Goal: Navigation & Orientation: Find specific page/section

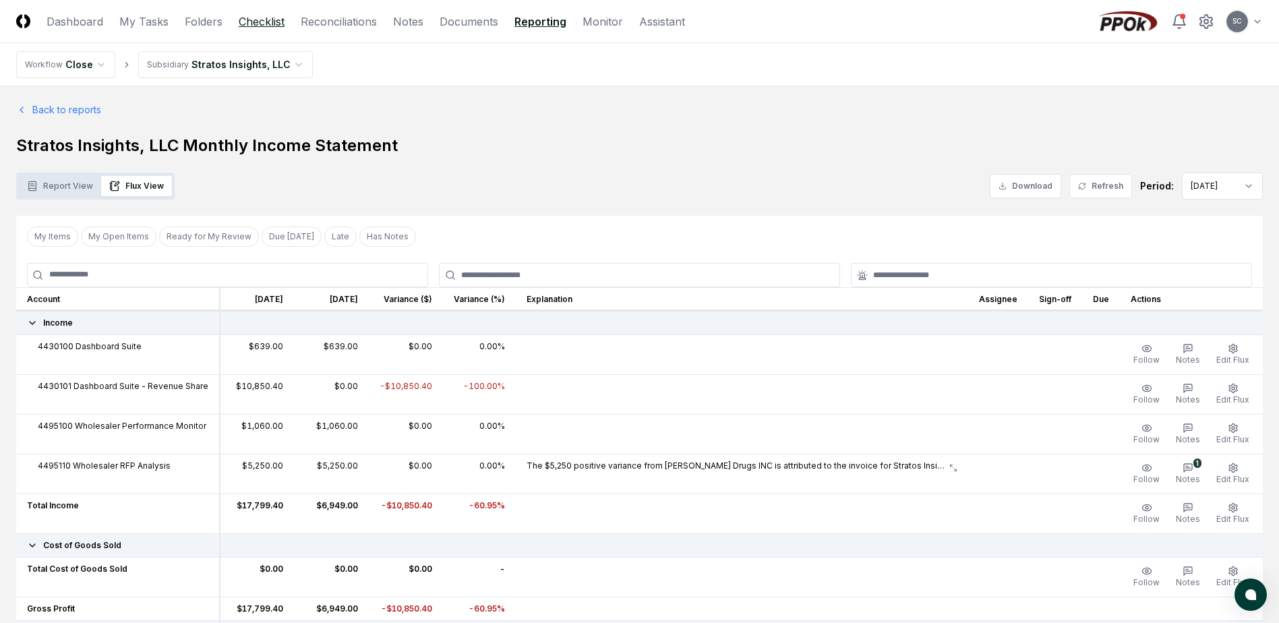
click at [260, 23] on link "Checklist" at bounding box center [262, 21] width 46 height 16
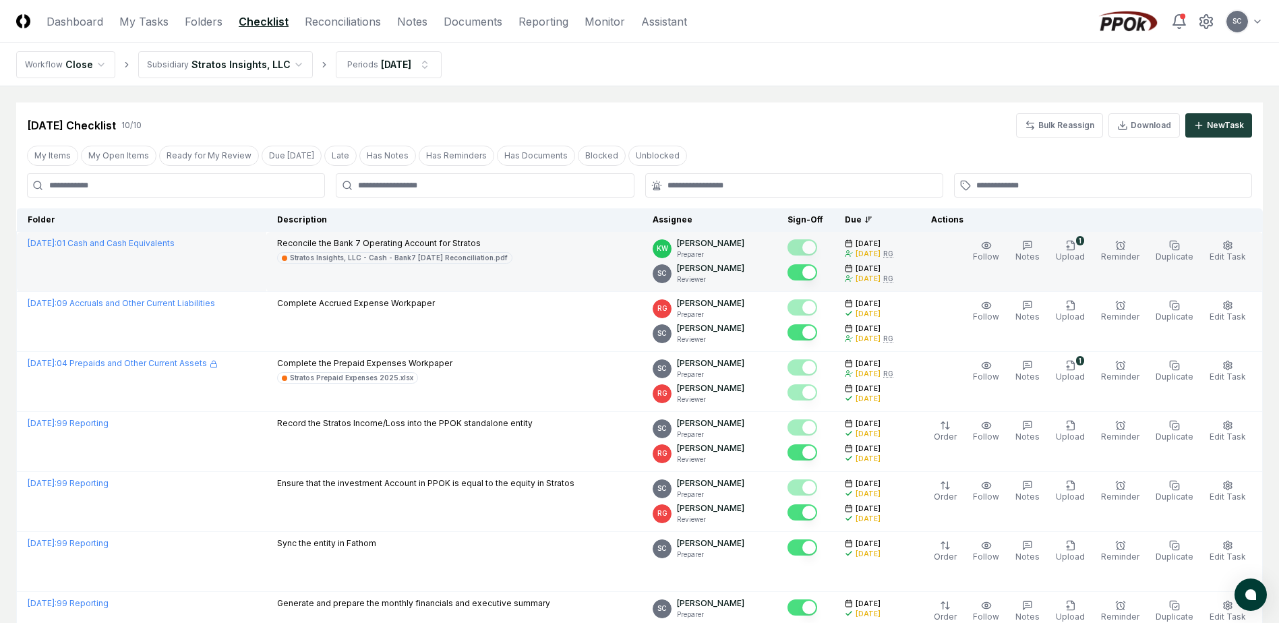
scroll to position [306, 0]
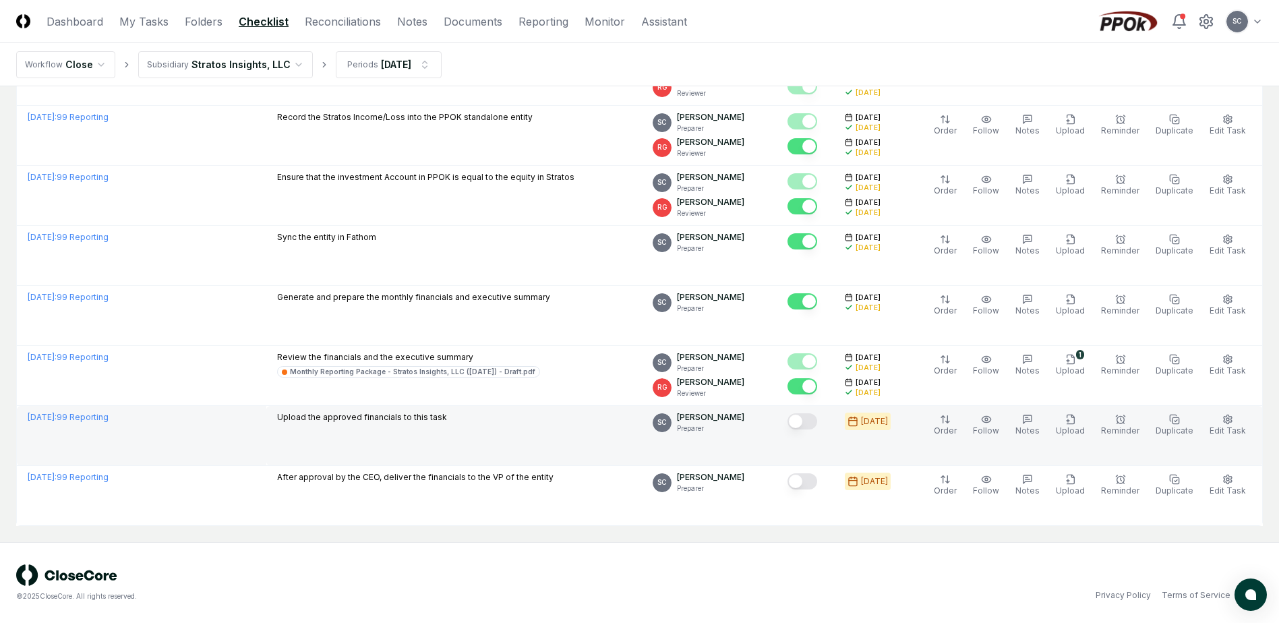
click at [401, 439] on td "Upload the approved financials to this task" at bounding box center [454, 436] width 376 height 60
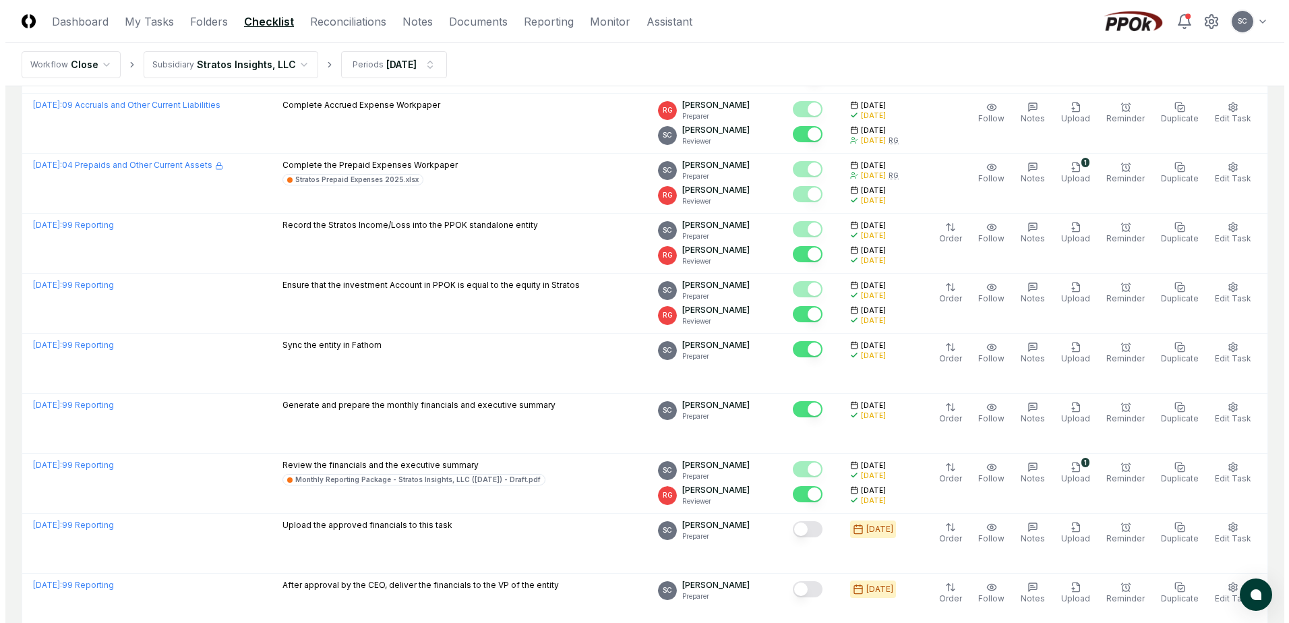
scroll to position [0, 0]
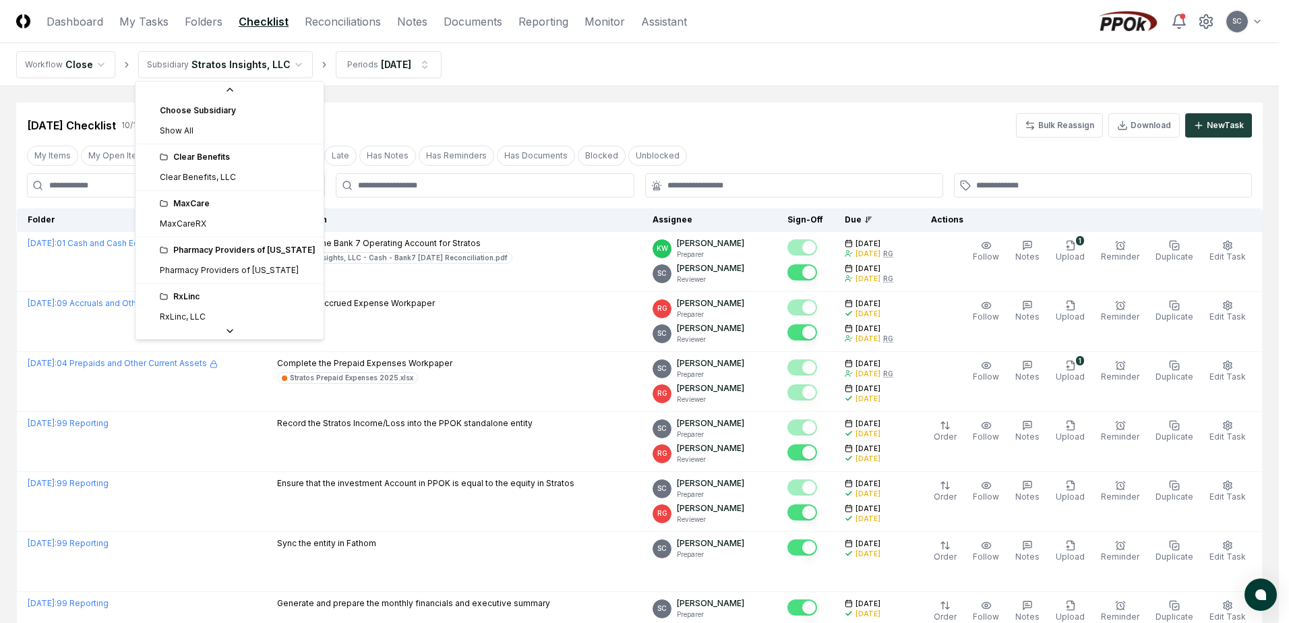
click at [255, 59] on html "CloseCore Dashboard My Tasks Folders Checklist Reconciliations Notes Documents …" at bounding box center [644, 464] width 1289 height 929
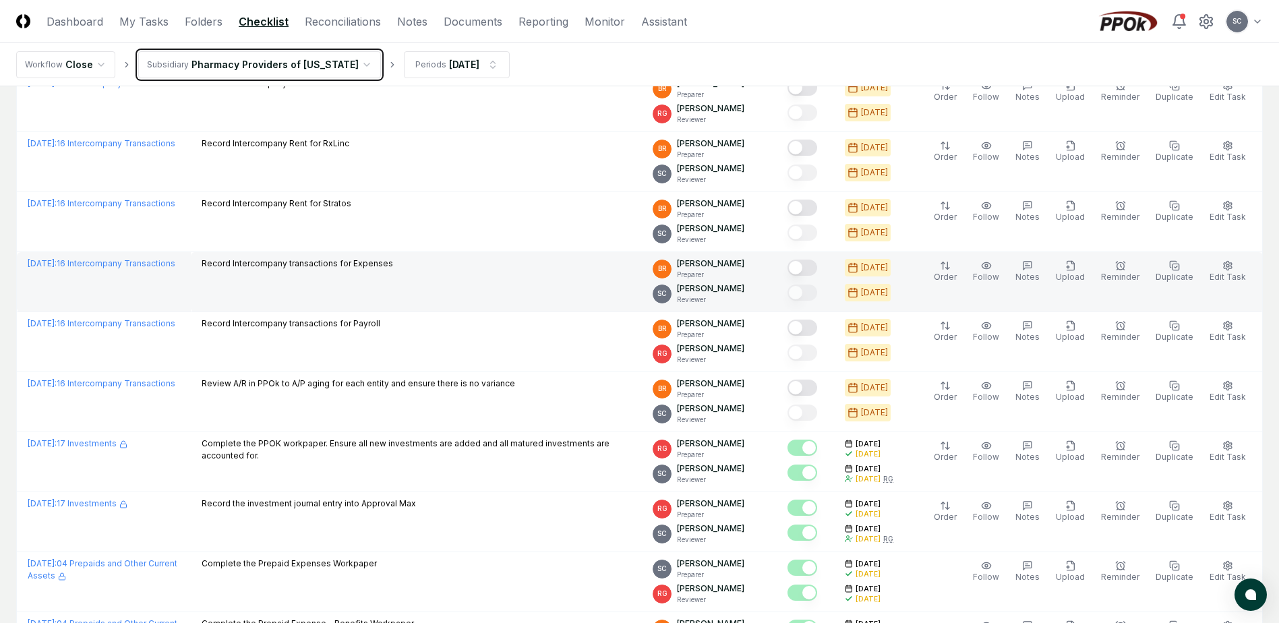
scroll to position [1540, 0]
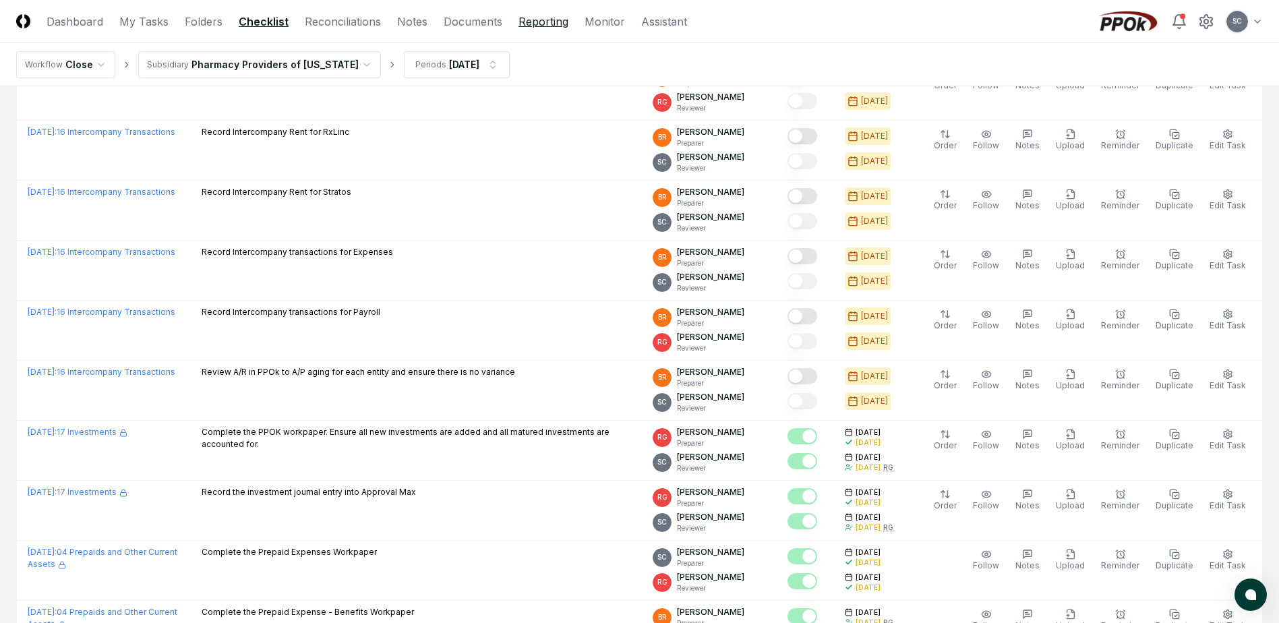
click at [549, 25] on link "Reporting" at bounding box center [544, 21] width 50 height 16
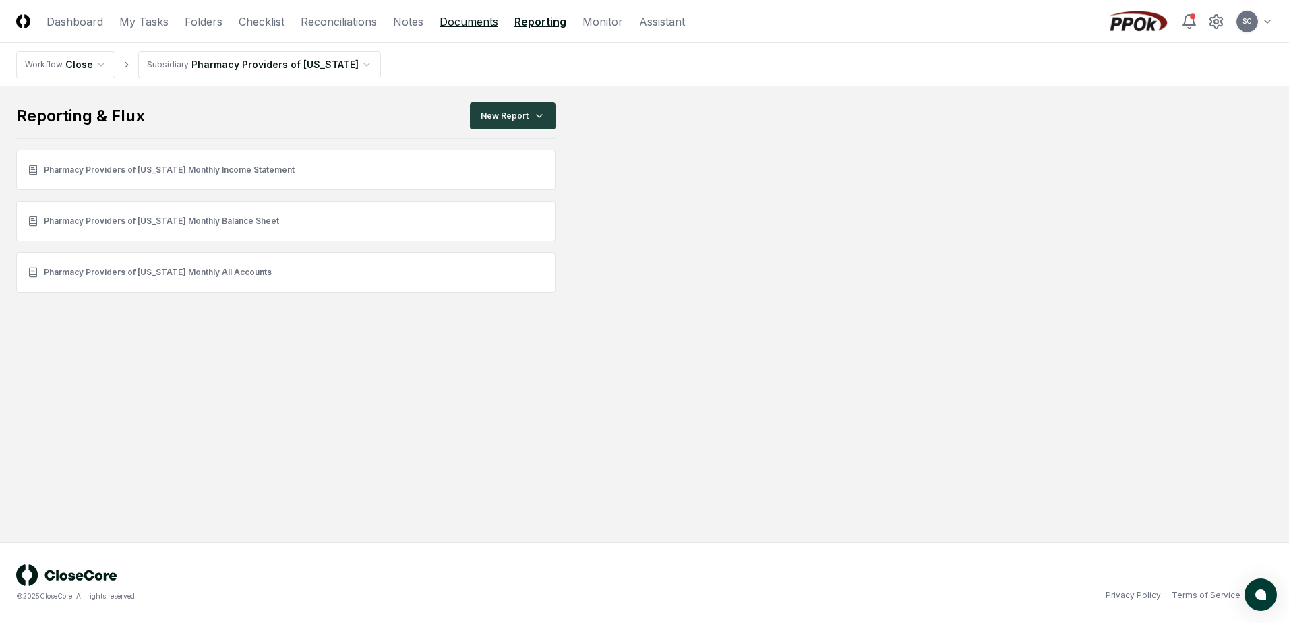
click at [464, 28] on link "Documents" at bounding box center [469, 21] width 59 height 16
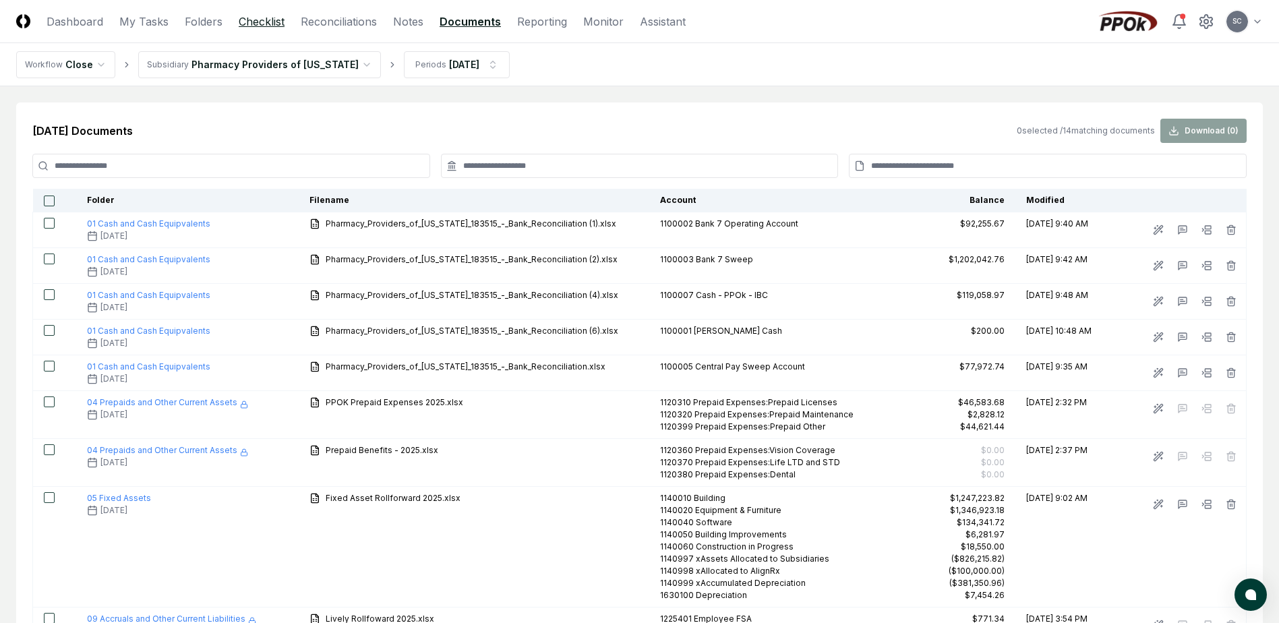
click at [266, 17] on link "Checklist" at bounding box center [262, 21] width 46 height 16
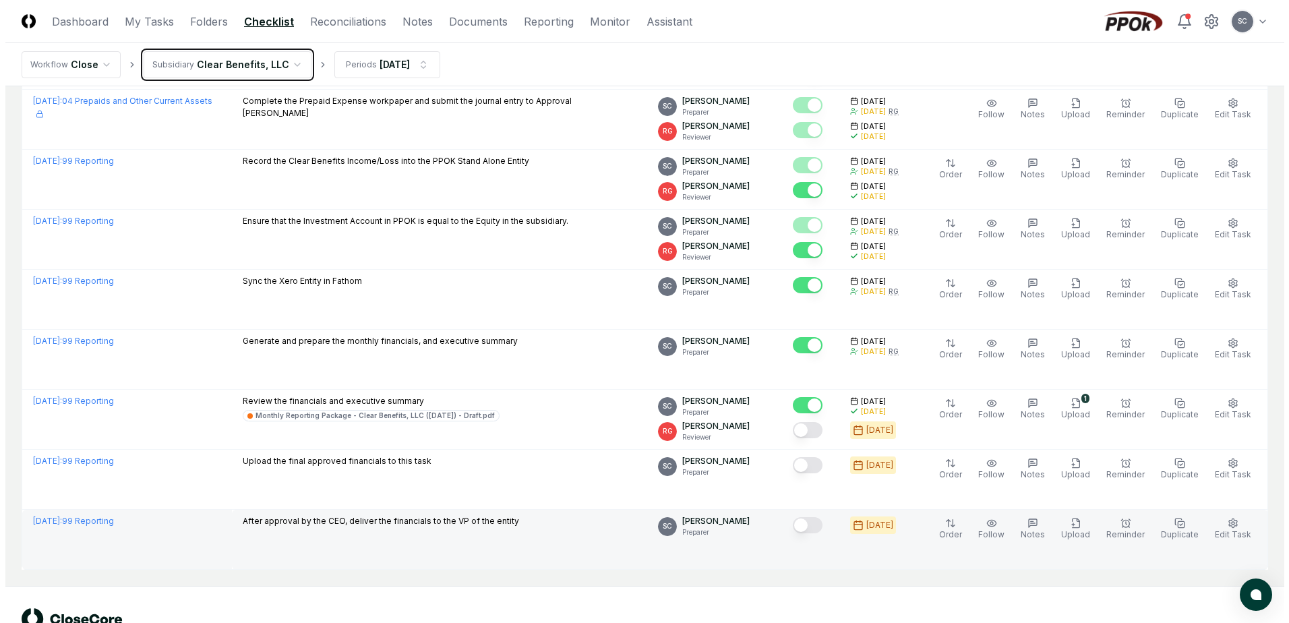
scroll to position [659, 0]
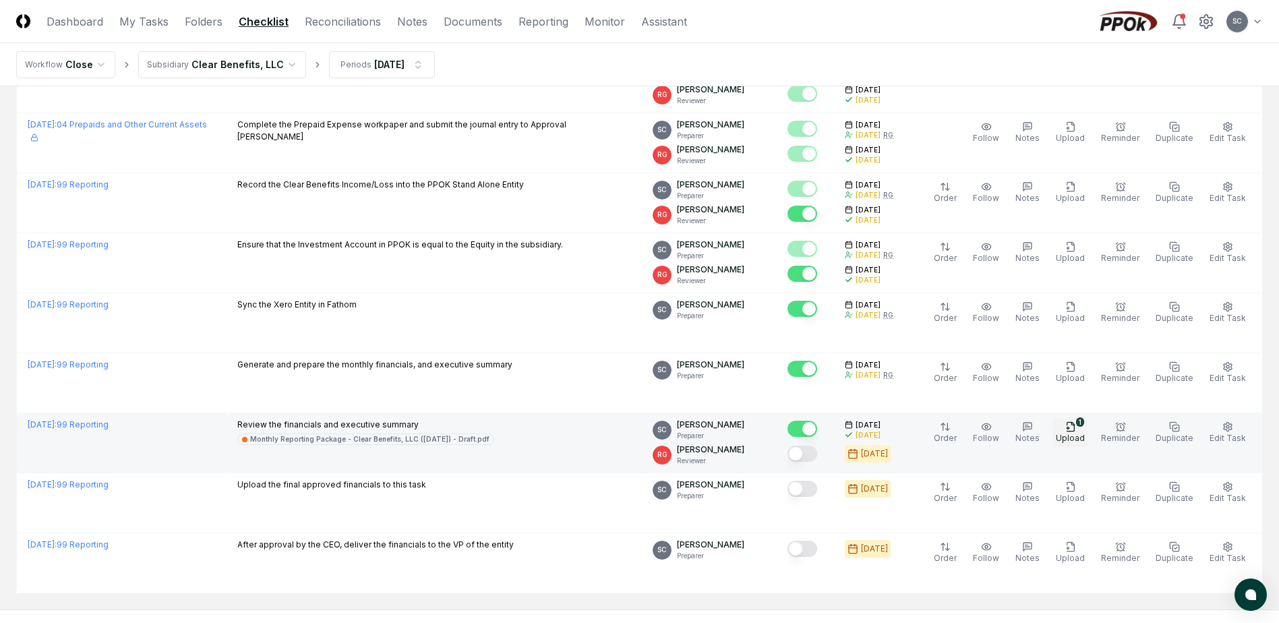
click at [1068, 428] on icon "button" at bounding box center [1068, 428] width 0 height 3
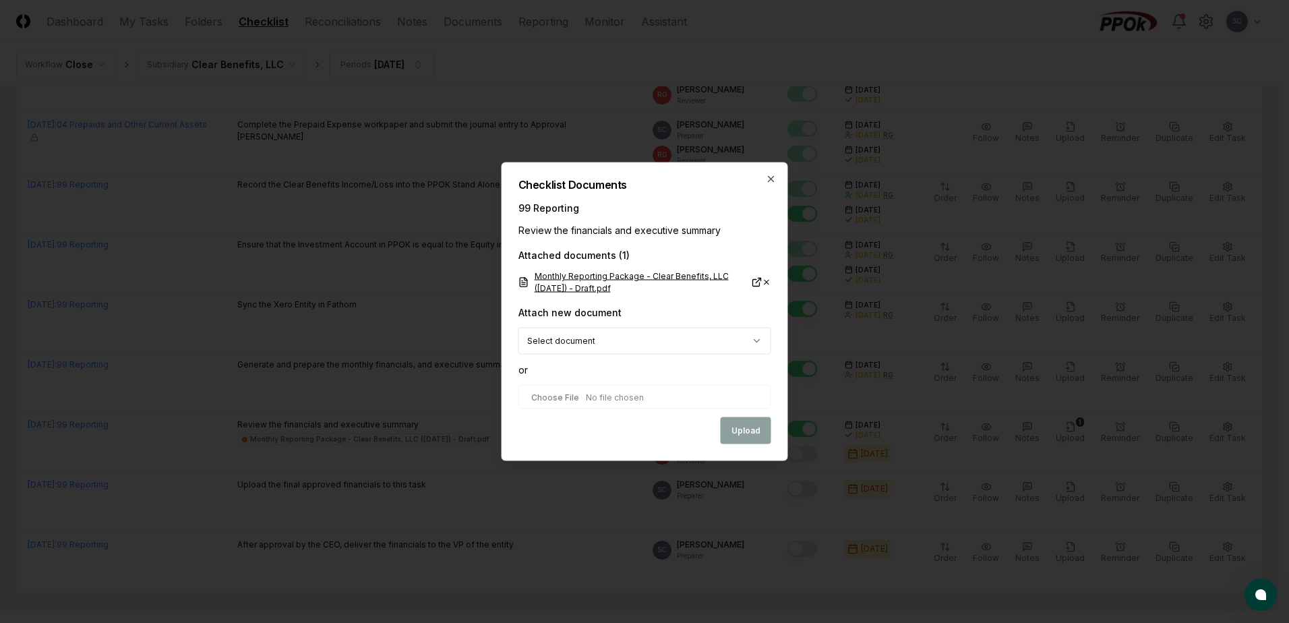
click at [589, 276] on link "Monthly Reporting Package - Clear Benefits, LLC ([DATE]) - Draft.pdf" at bounding box center [641, 282] width 244 height 24
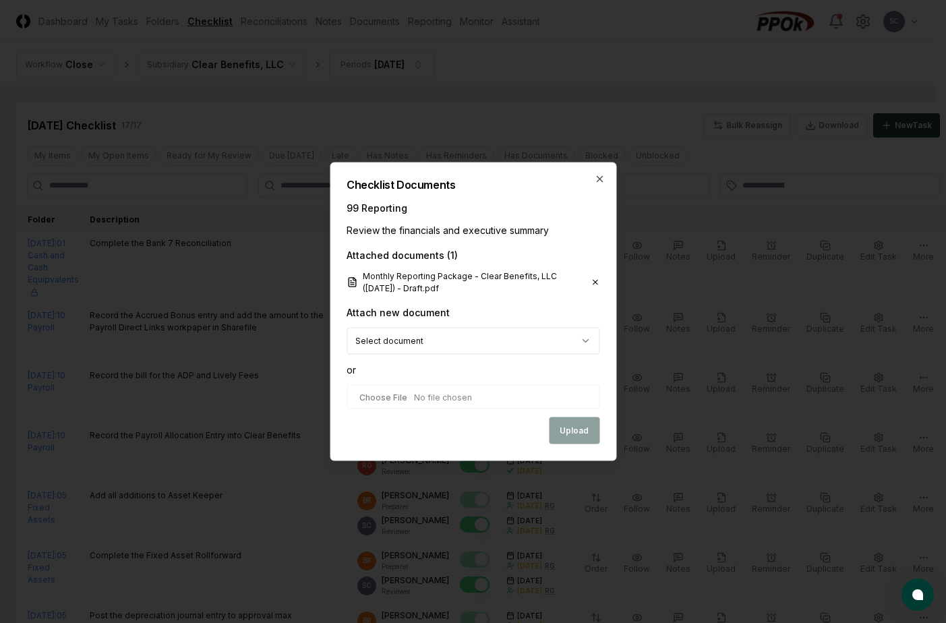
scroll to position [726, 0]
